Goal: Task Accomplishment & Management: Manage account settings

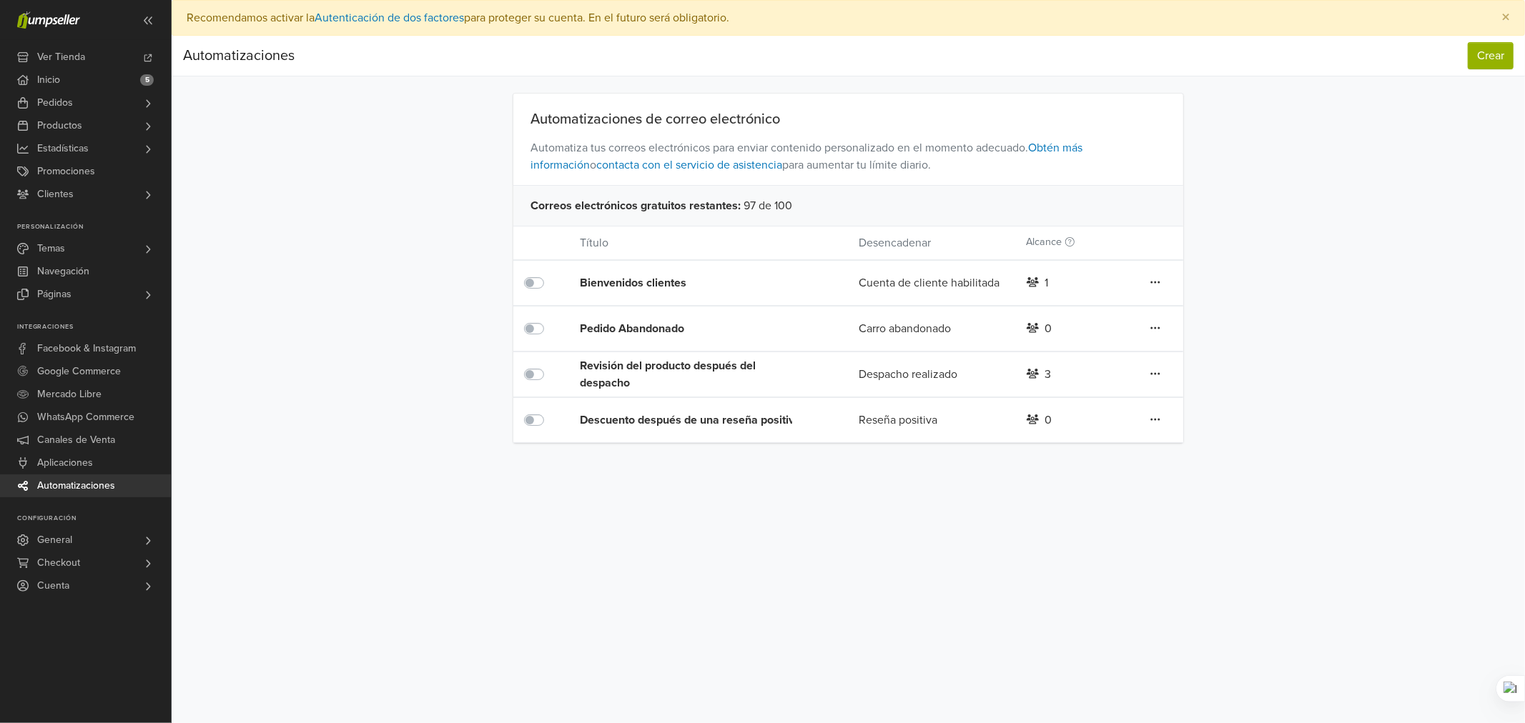
click at [639, 367] on div "Revisión del producto después del despacho" at bounding box center [691, 374] width 223 height 34
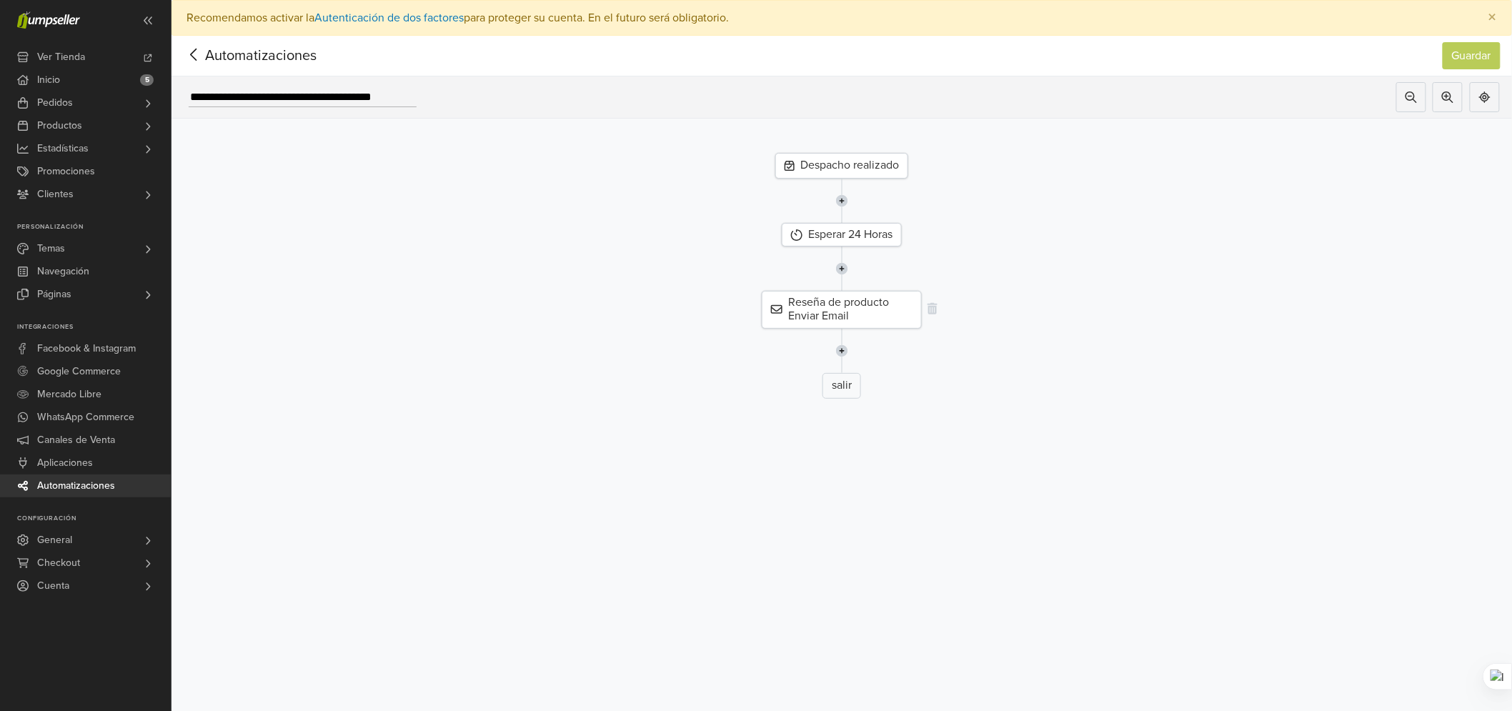
click at [790, 313] on div "Reseña de producto Enviar Email" at bounding box center [842, 309] width 160 height 37
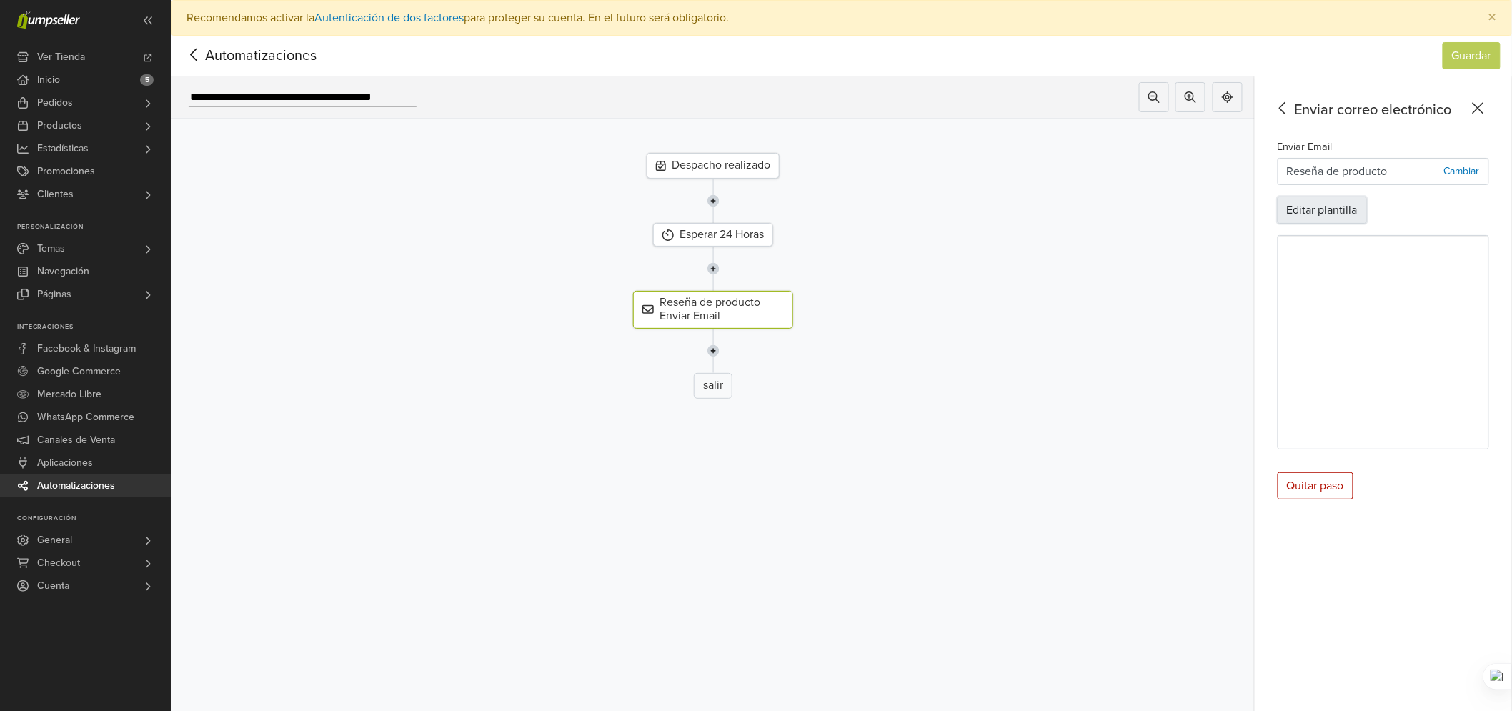
click at [1347, 203] on button "Editar plantilla" at bounding box center [1322, 210] width 89 height 27
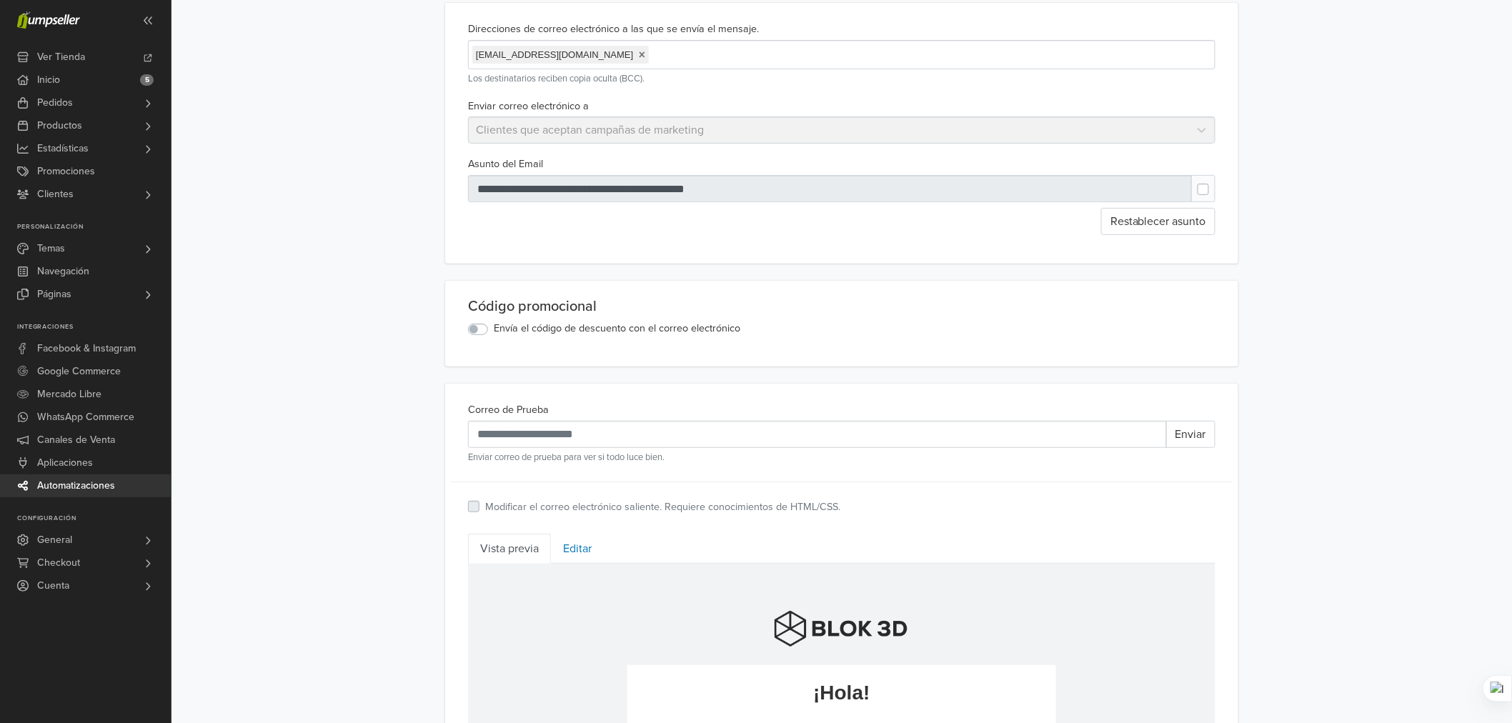
scroll to position [238, 0]
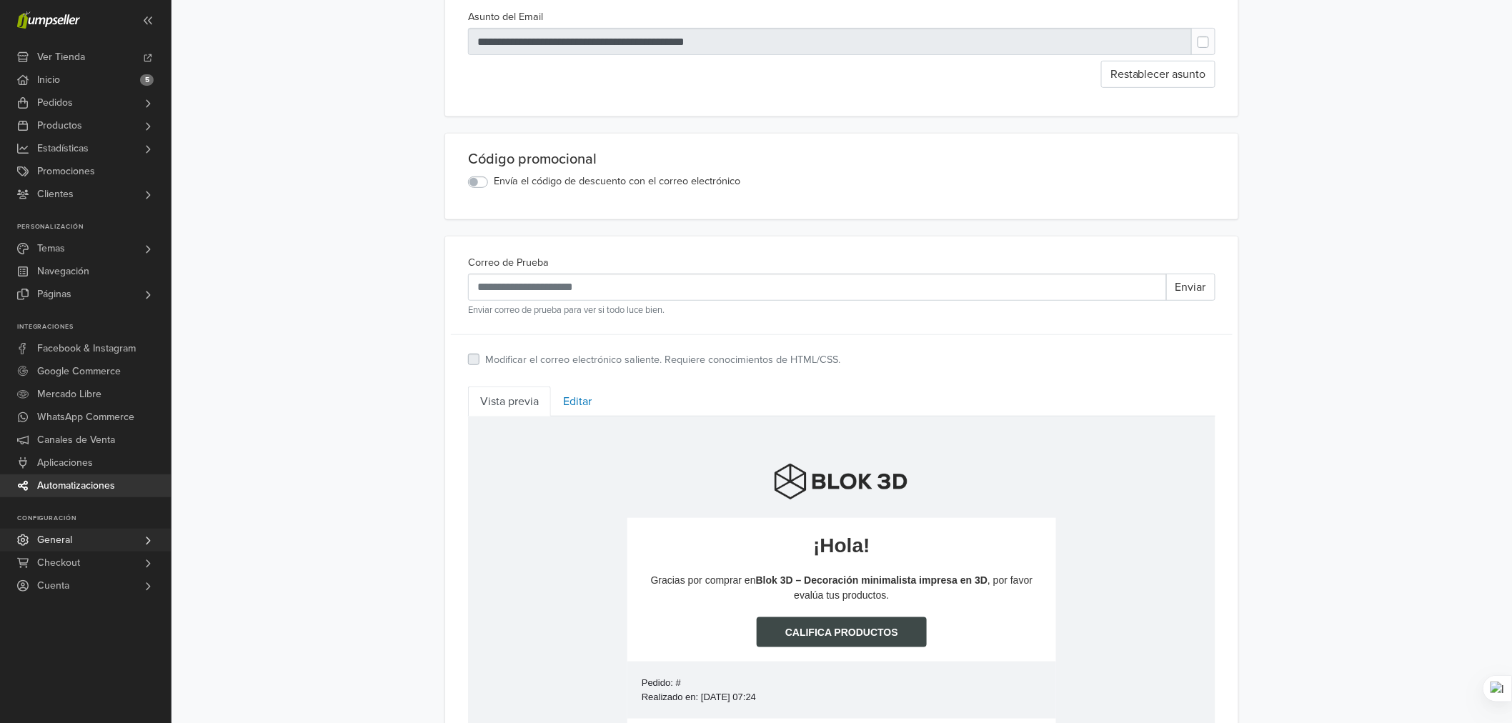
click at [115, 543] on link "General" at bounding box center [85, 540] width 171 height 23
click at [77, 643] on link "Emails" at bounding box center [85, 646] width 171 height 17
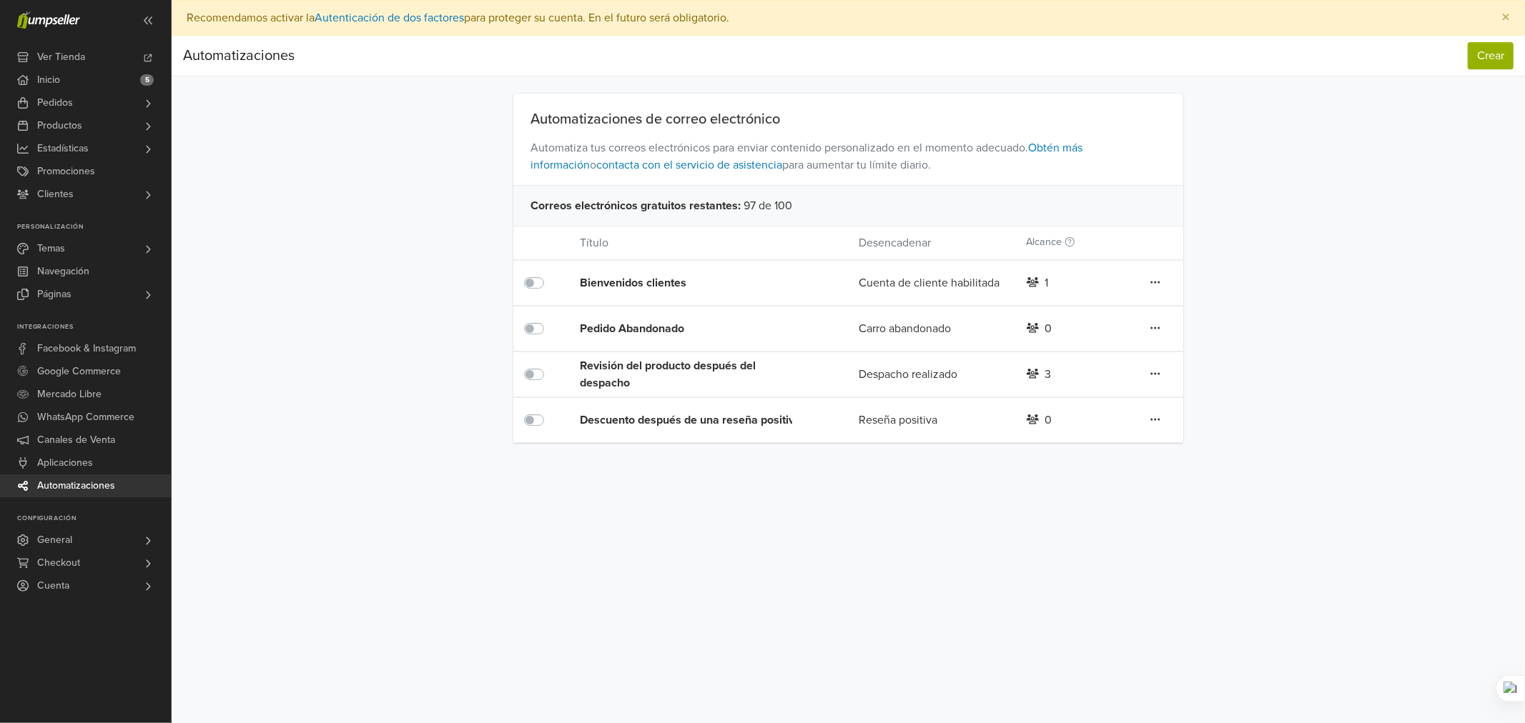
click at [670, 327] on div "Pedido Abandonado" at bounding box center [691, 328] width 223 height 17
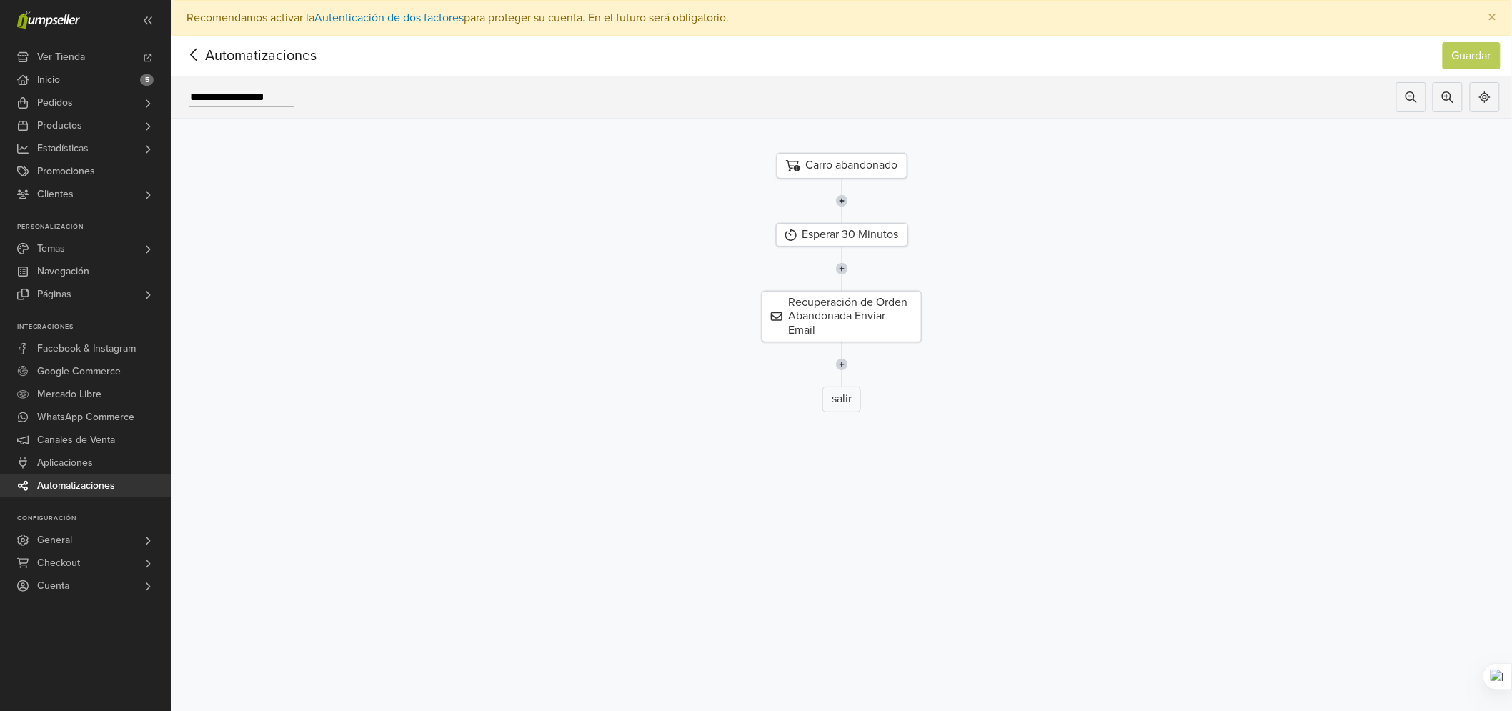
click at [208, 47] on span "Automatizaciones" at bounding box center [239, 55] width 112 height 21
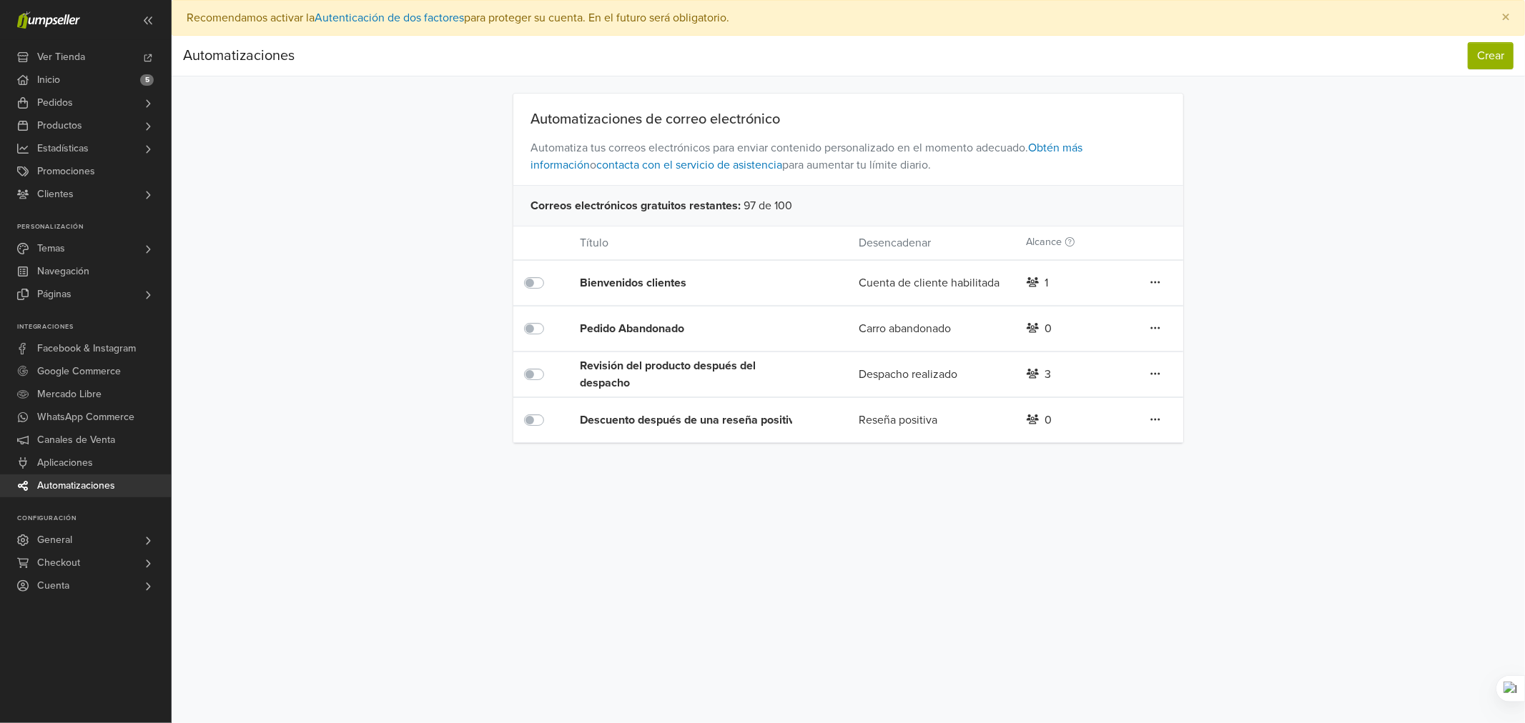
click at [615, 375] on div "Revisión del producto después del despacho" at bounding box center [691, 374] width 223 height 34
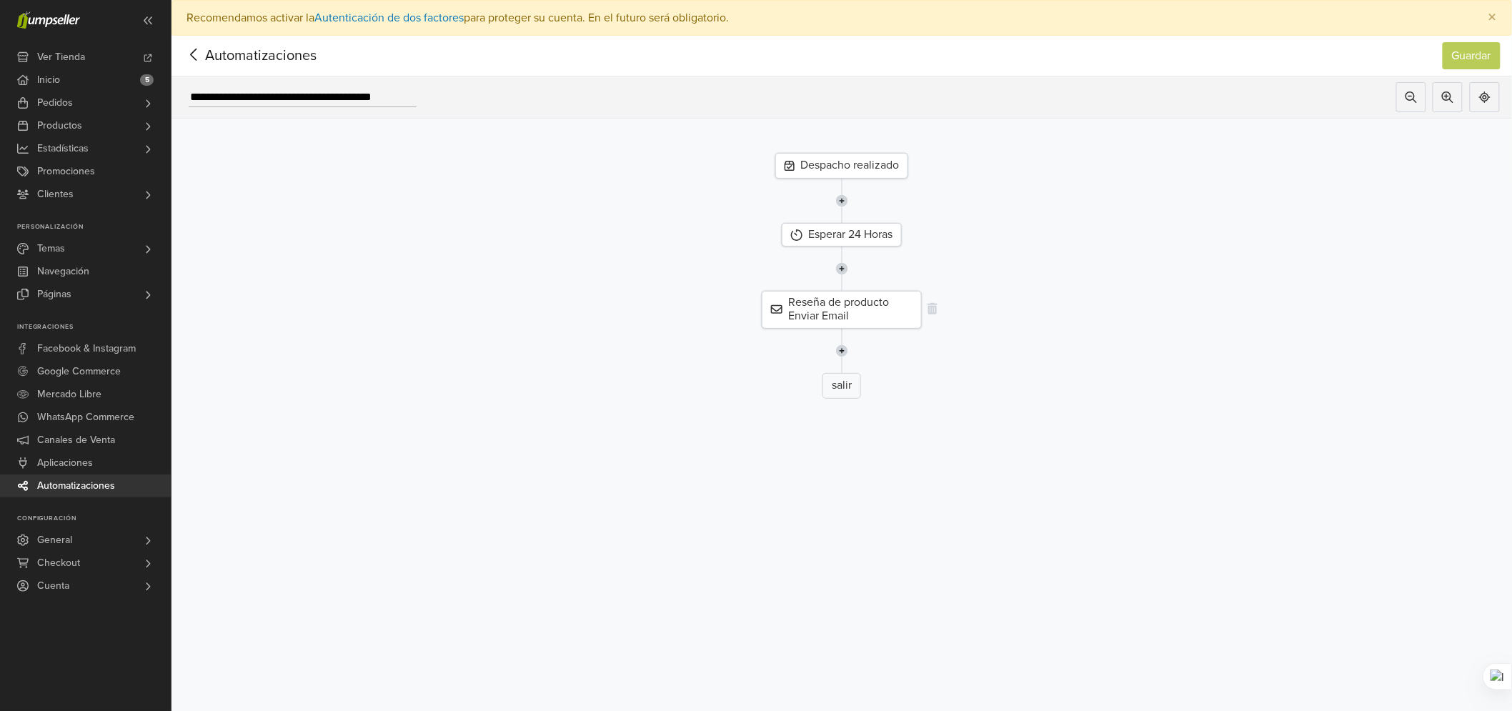
click at [873, 305] on div "Reseña de producto Enviar Email" at bounding box center [842, 309] width 160 height 37
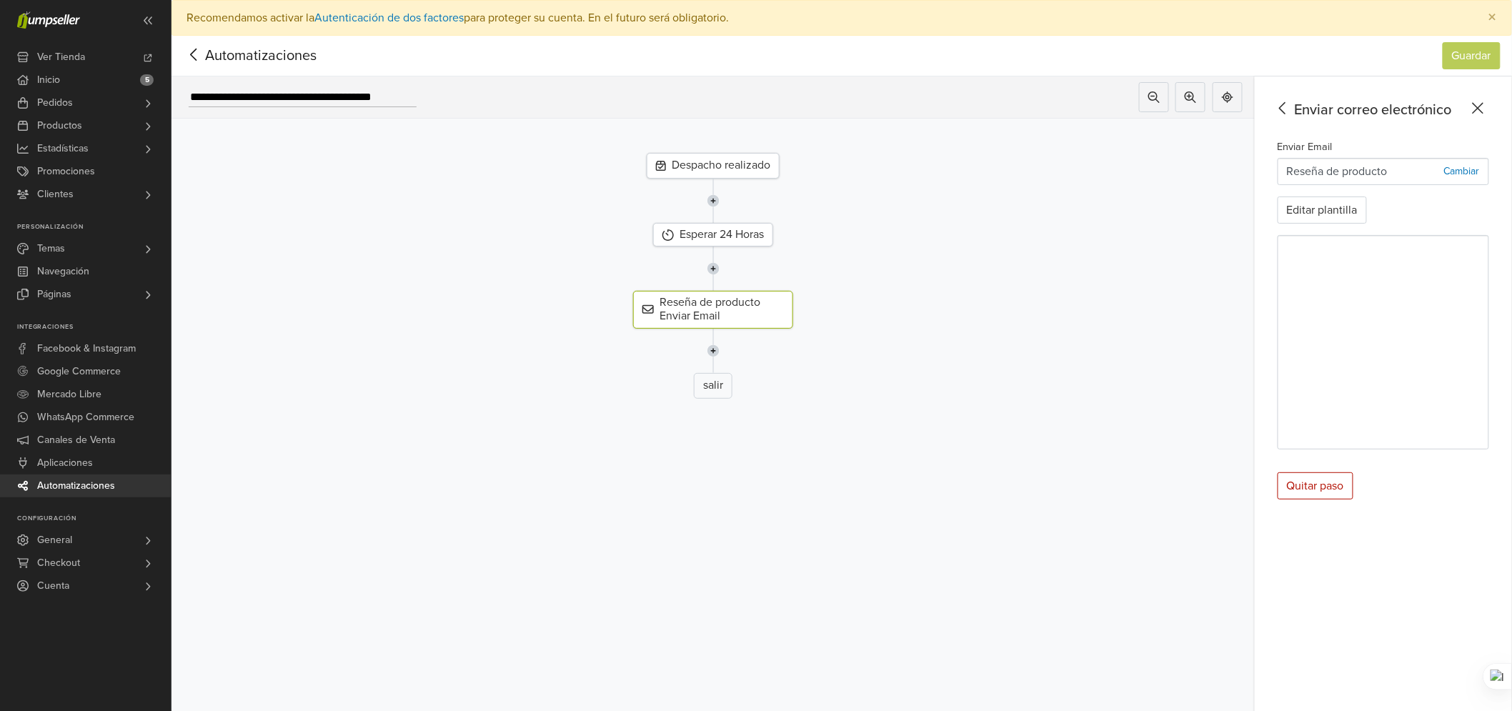
click at [194, 54] on icon at bounding box center [194, 55] width 22 height 18
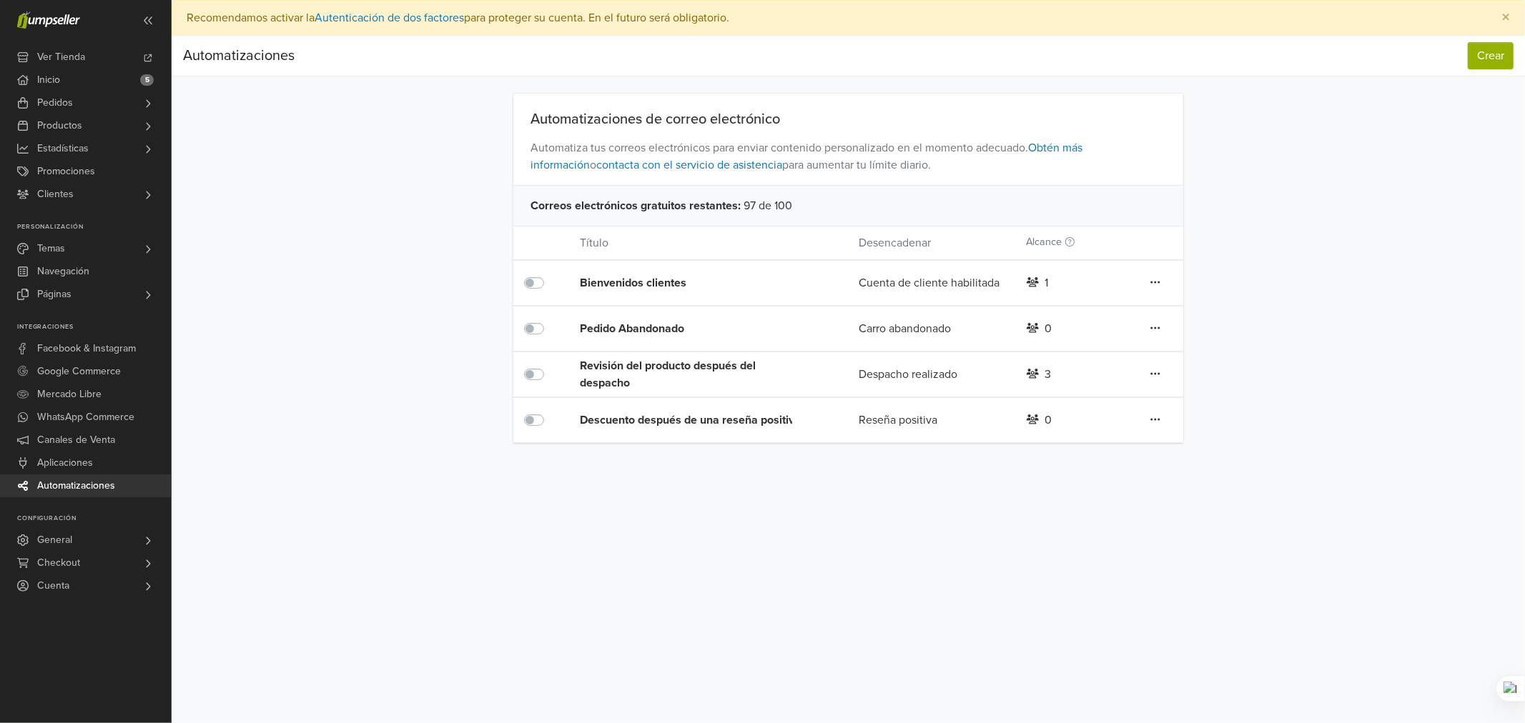
click at [550, 366] on label at bounding box center [550, 366] width 0 height 0
click at [930, 572] on div "Preferencias Suscripción Salir × Recomendamos activar la Autenticación de dos f…" at bounding box center [848, 361] width 1353 height 723
click at [972, 568] on div "Preferencias Suscripción Salir × Recomendamos activar la Autenticación de dos f…" at bounding box center [848, 361] width 1353 height 723
click at [74, 546] on link "General" at bounding box center [85, 540] width 171 height 23
click at [89, 647] on link "Emails" at bounding box center [85, 646] width 171 height 17
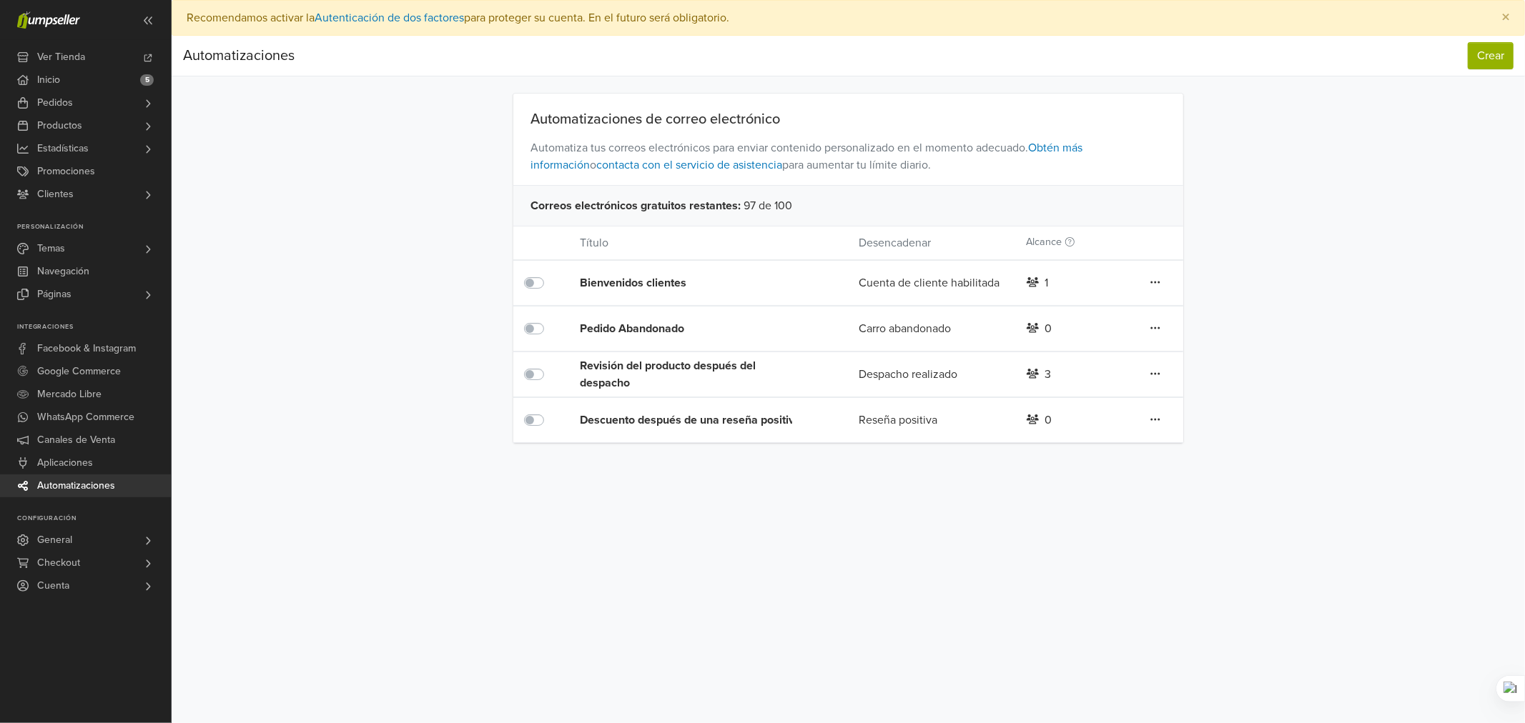
click at [396, 344] on div "Automatizaciones Crear Automatizaciones Crear Automatizaciones de correo electr…" at bounding box center [848, 239] width 1353 height 407
click at [650, 327] on div "Pedido Abandonado" at bounding box center [691, 328] width 223 height 17
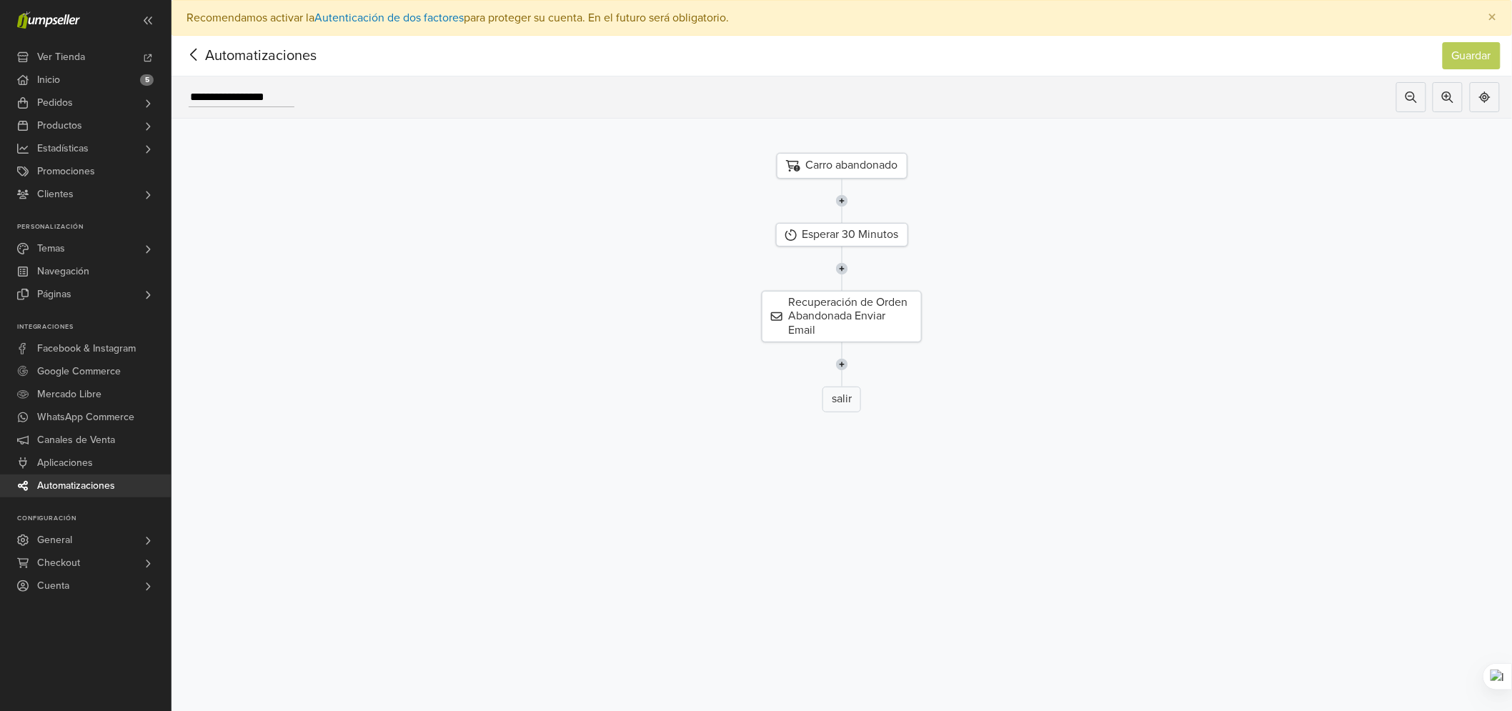
click at [869, 172] on div "Carro abandonado" at bounding box center [842, 166] width 131 height 26
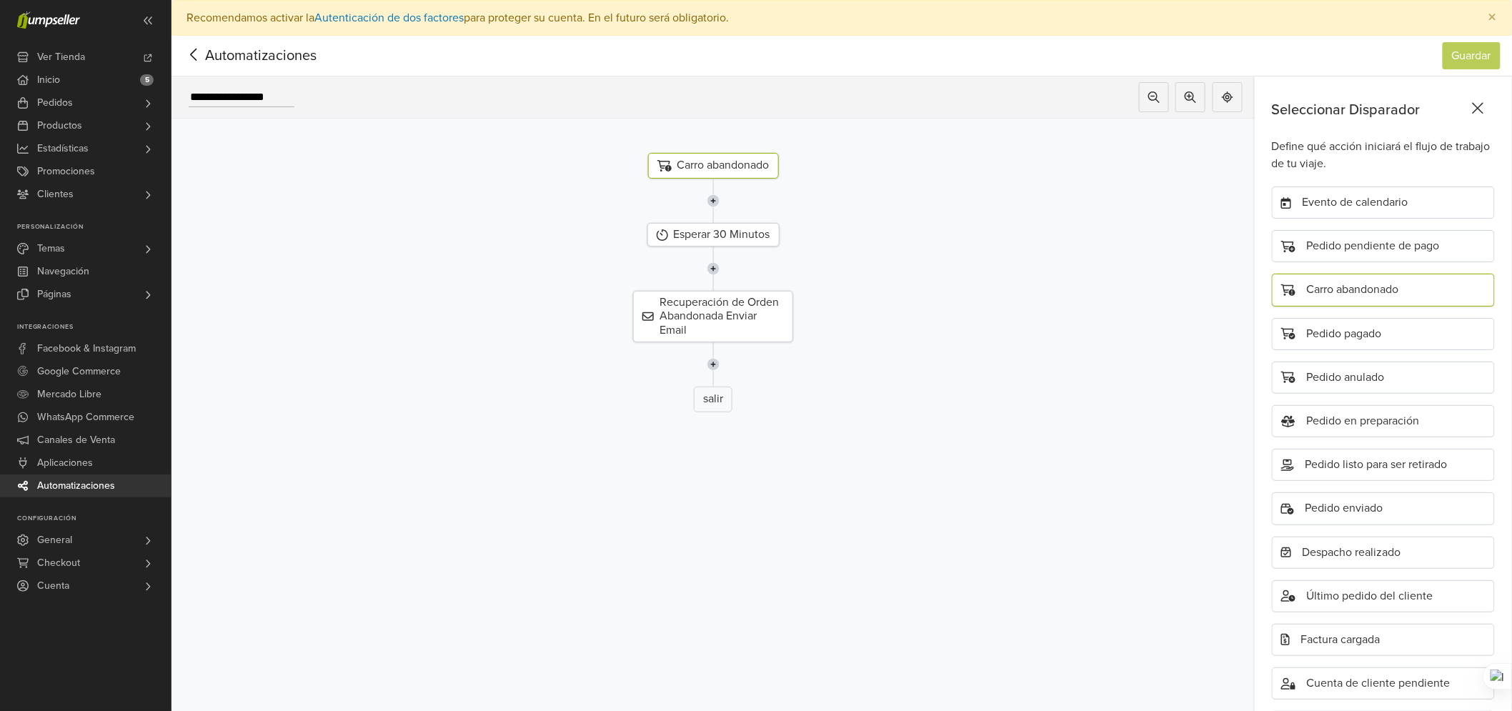
click at [1380, 284] on div "Carro abandonado" at bounding box center [1383, 290] width 223 height 32
click at [1234, 97] on icon at bounding box center [1227, 96] width 11 height 11
click at [195, 58] on icon at bounding box center [194, 55] width 22 height 18
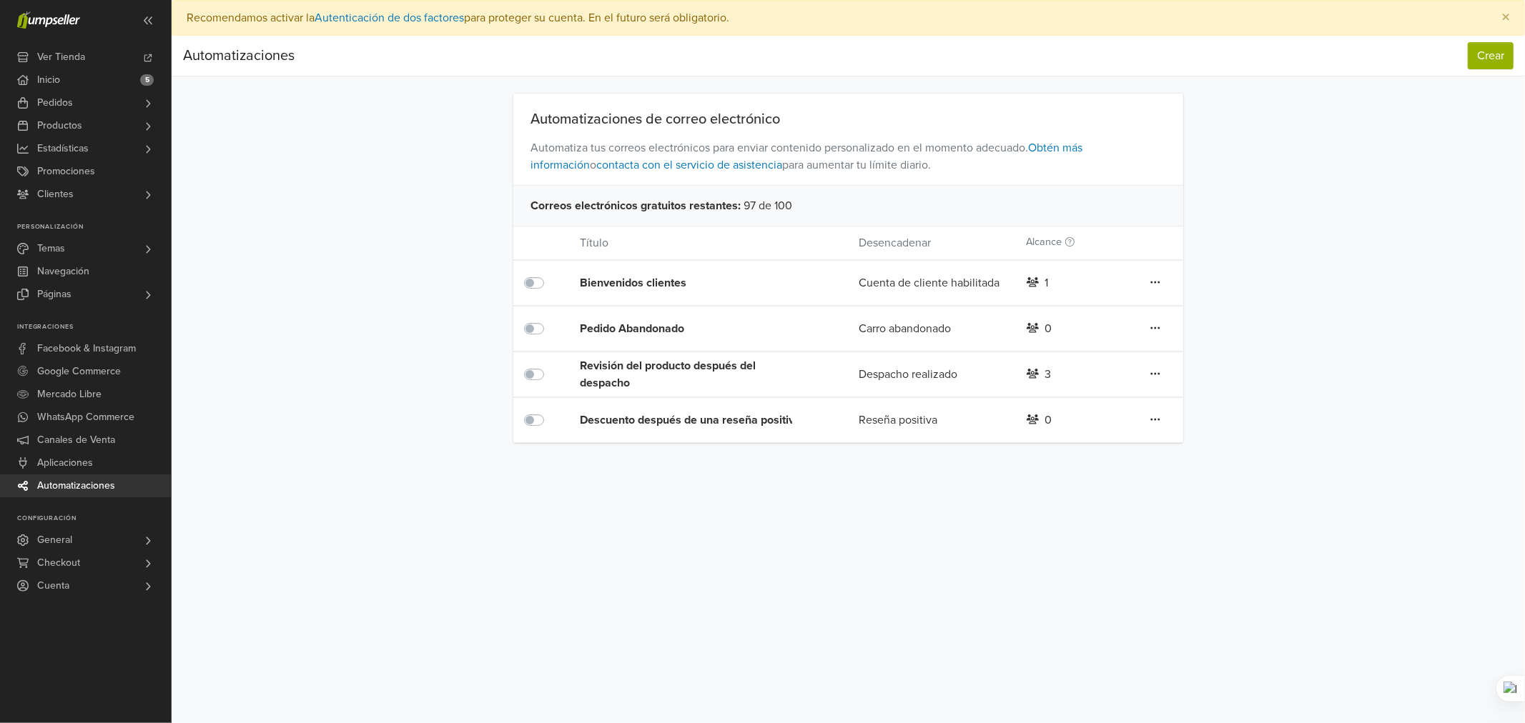
click at [346, 342] on div "Automatizaciones Crear Automatizaciones Crear Automatizaciones de correo electr…" at bounding box center [848, 239] width 1353 height 407
click at [68, 489] on span "Automatizaciones" at bounding box center [76, 486] width 78 height 23
